Goal: Task Accomplishment & Management: Manage account settings

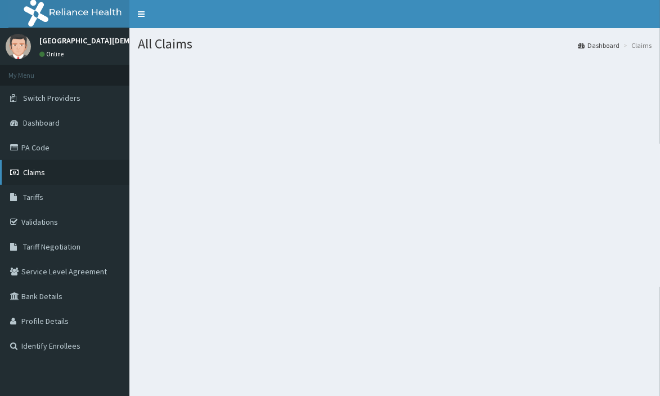
click at [36, 169] on span "Claims" at bounding box center [34, 172] width 22 height 10
click at [495, 164] on section at bounding box center [394, 121] width 531 height 141
click at [38, 119] on span "Dashboard" at bounding box center [41, 123] width 37 height 10
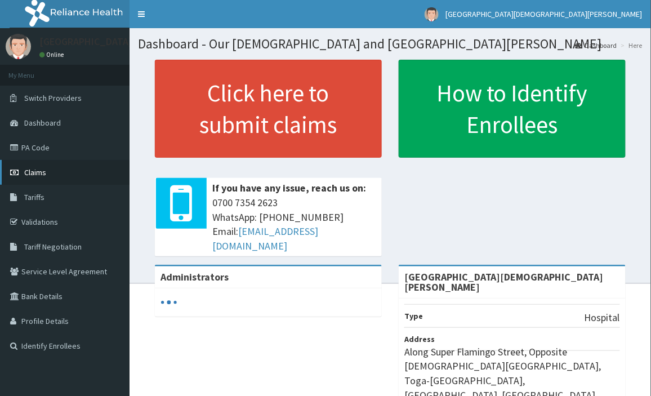
click at [35, 167] on span "Claims" at bounding box center [35, 172] width 22 height 10
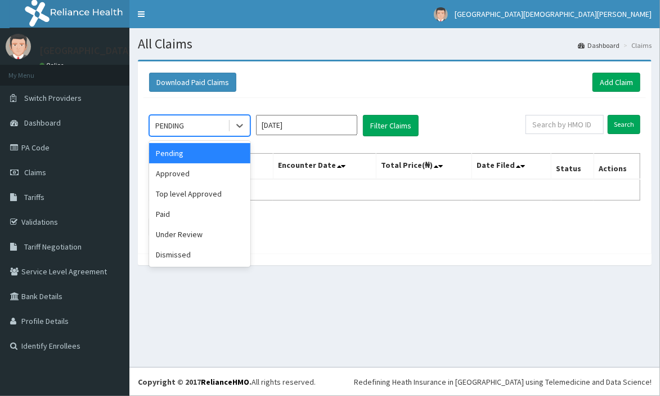
click at [205, 124] on div "PENDING" at bounding box center [189, 126] width 78 height 18
click at [207, 178] on div "Approved" at bounding box center [199, 173] width 101 height 20
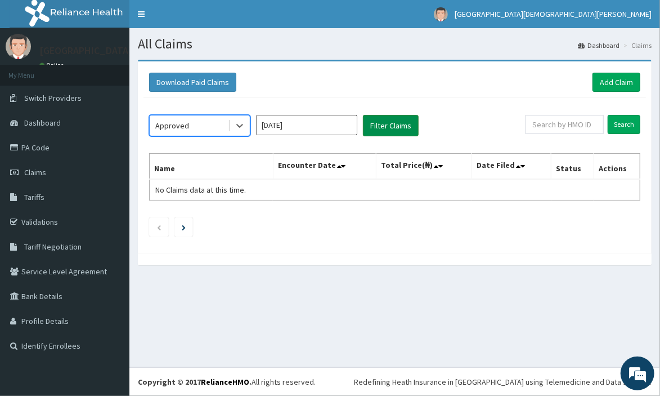
click at [405, 130] on button "Filter Claims" at bounding box center [391, 125] width 56 height 21
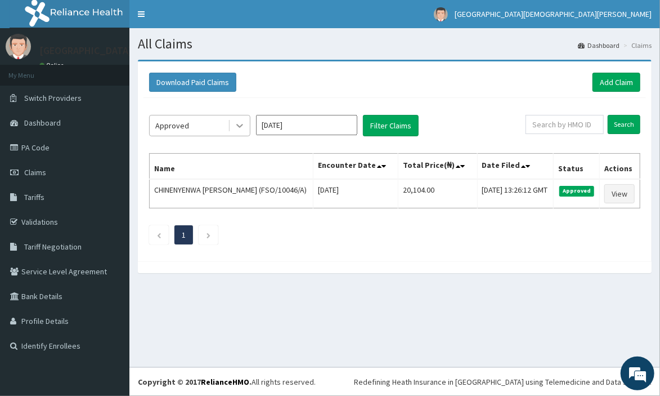
click at [241, 125] on icon at bounding box center [239, 126] width 7 height 4
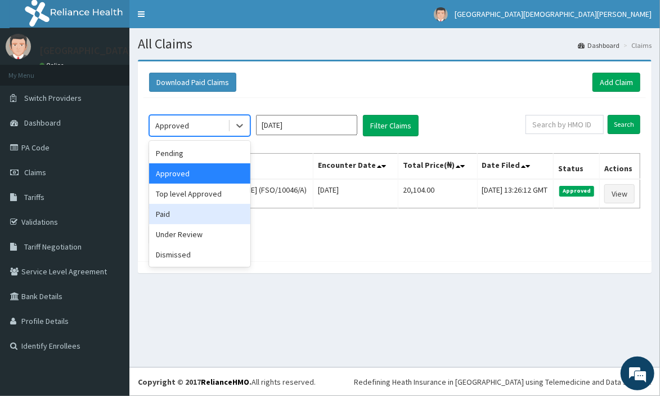
click at [220, 206] on div "Paid" at bounding box center [199, 214] width 101 height 20
click at [220, 206] on td "CHINENYENWA [PERSON_NAME] (FSO/10046/A)" at bounding box center [232, 193] width 164 height 29
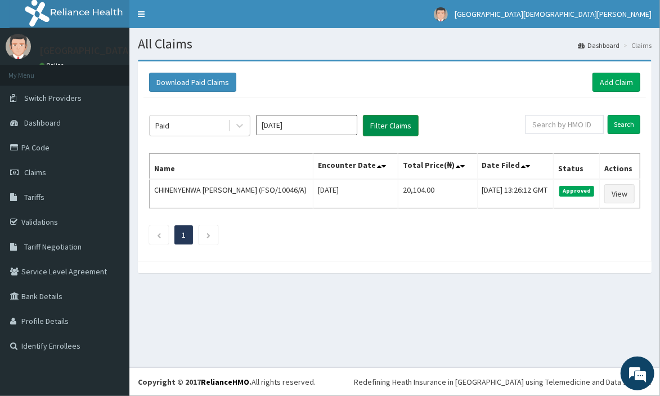
click at [404, 125] on button "Filter Claims" at bounding box center [391, 125] width 56 height 21
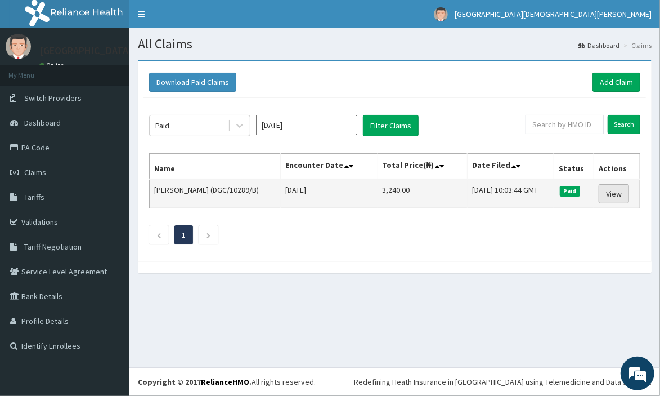
click at [620, 194] on link "View" at bounding box center [614, 193] width 30 height 19
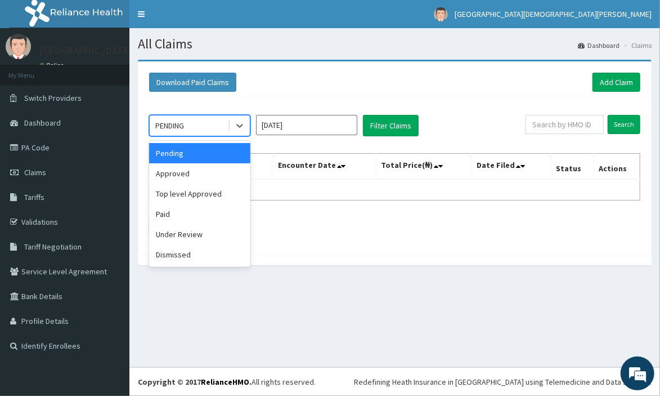
click at [198, 133] on div "PENDING" at bounding box center [189, 126] width 78 height 18
click at [214, 184] on div "Top level Approved" at bounding box center [199, 194] width 101 height 20
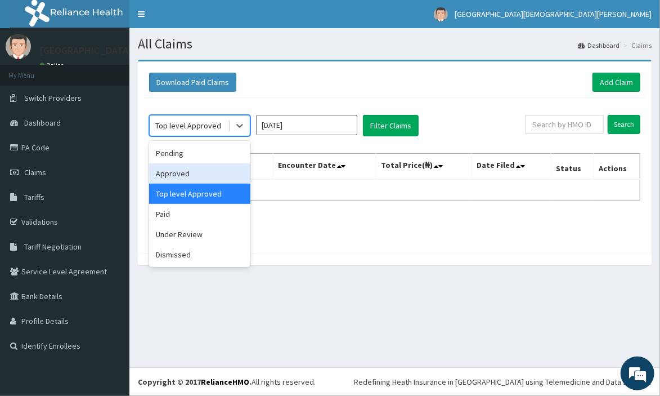
drag, startPoint x: 209, startPoint y: 132, endPoint x: 212, endPoint y: 172, distance: 40.0
click at [212, 136] on div "option Top level Approved, selected. option Approved focused, 2 of 6. 6 results…" at bounding box center [199, 125] width 101 height 21
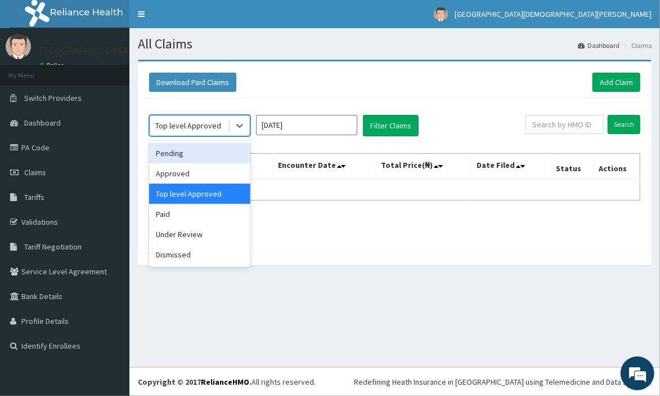
drag, startPoint x: 212, startPoint y: 172, endPoint x: 390, endPoint y: 99, distance: 192.9
click at [390, 99] on div "option Top level Approved, selected. option Pending focused, 1 of 6. 6 results …" at bounding box center [395, 173] width 503 height 150
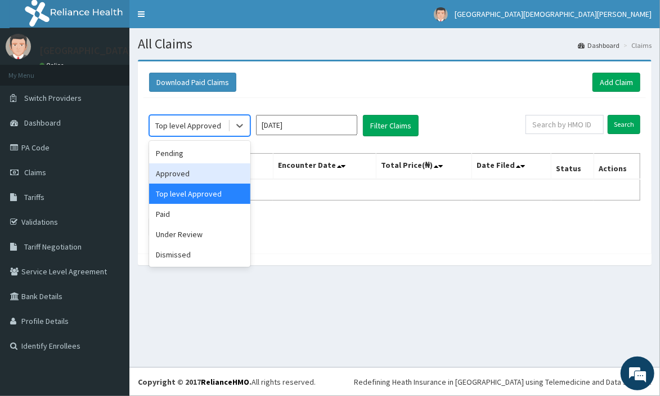
click at [222, 176] on div "Approved" at bounding box center [199, 173] width 101 height 20
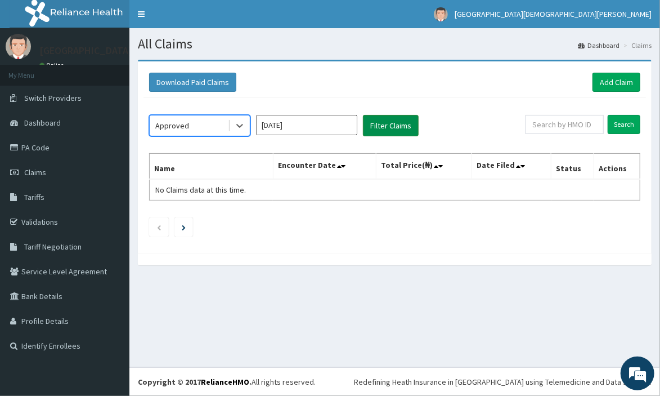
click at [379, 123] on button "Filter Claims" at bounding box center [391, 125] width 56 height 21
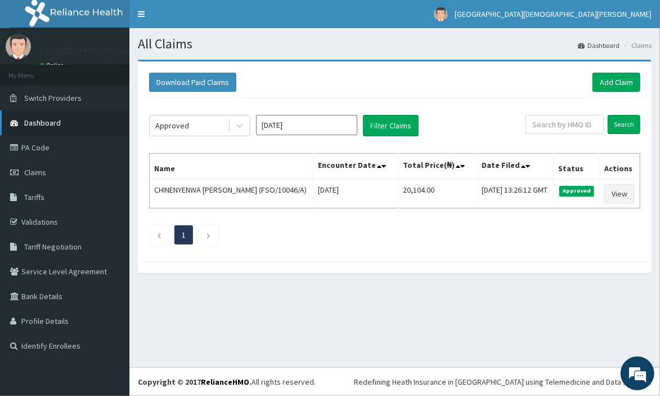
click at [50, 123] on span "Dashboard" at bounding box center [42, 123] width 37 height 10
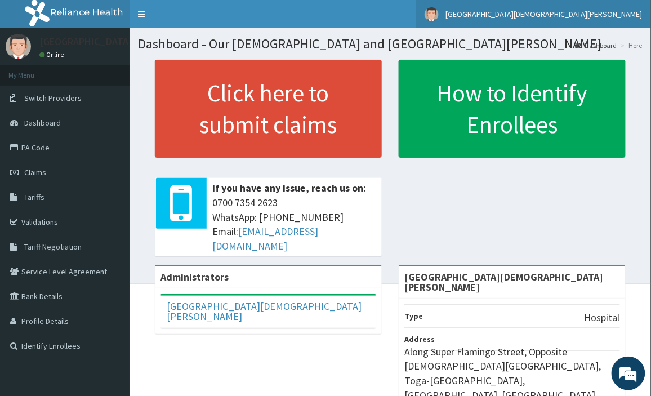
click at [609, 9] on span "[GEOGRAPHIC_DATA][DEMOGRAPHIC_DATA][PERSON_NAME]" at bounding box center [543, 14] width 197 height 10
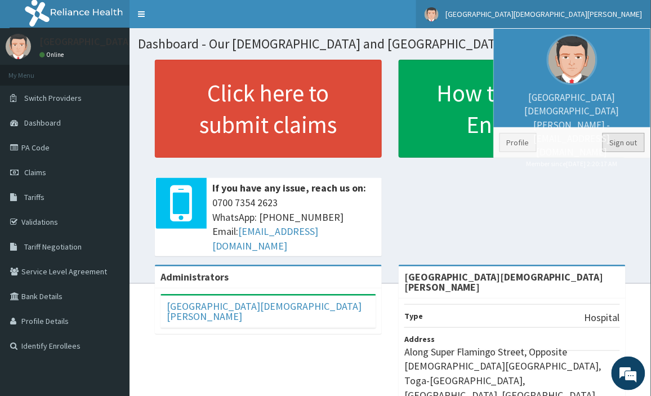
click at [628, 149] on link "Sign out" at bounding box center [623, 142] width 42 height 19
